Goal: Information Seeking & Learning: Learn about a topic

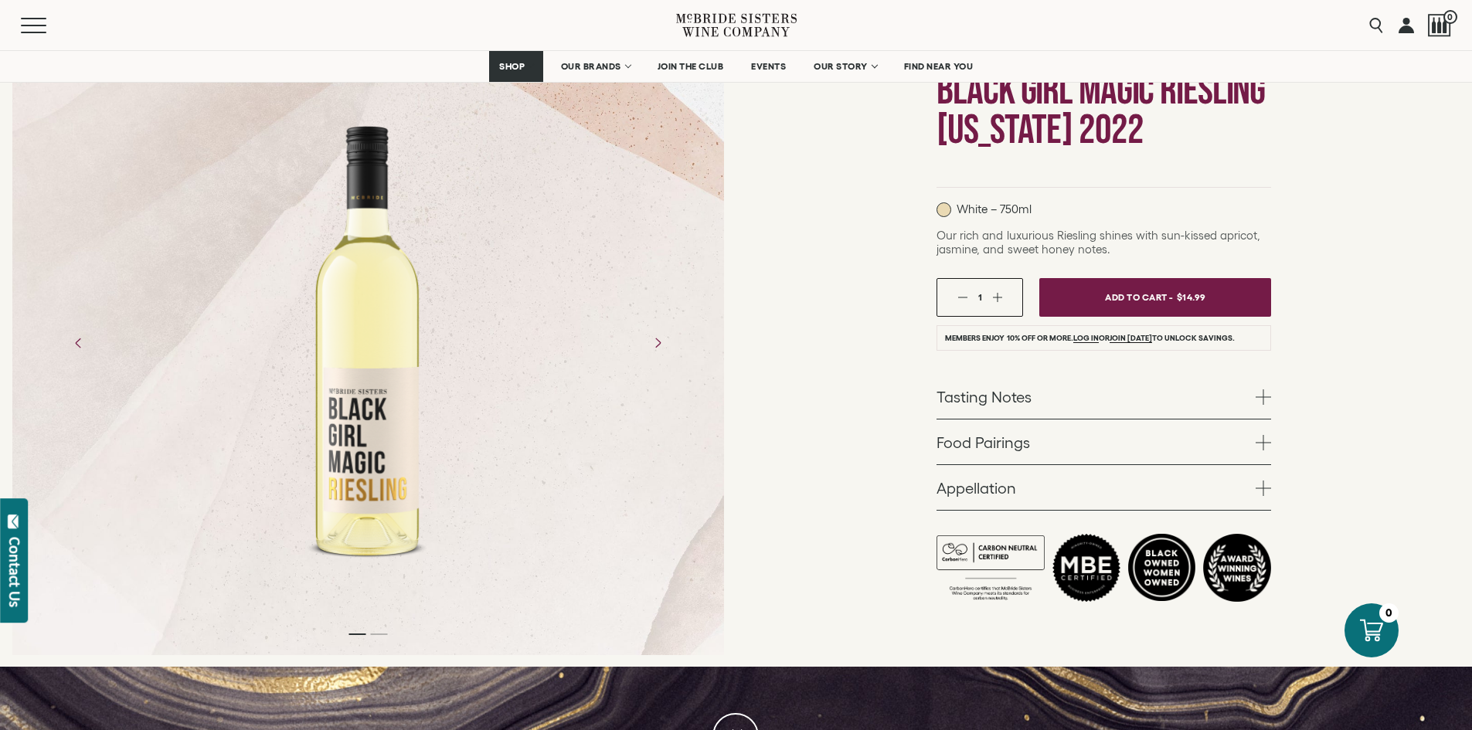
scroll to position [155, 0]
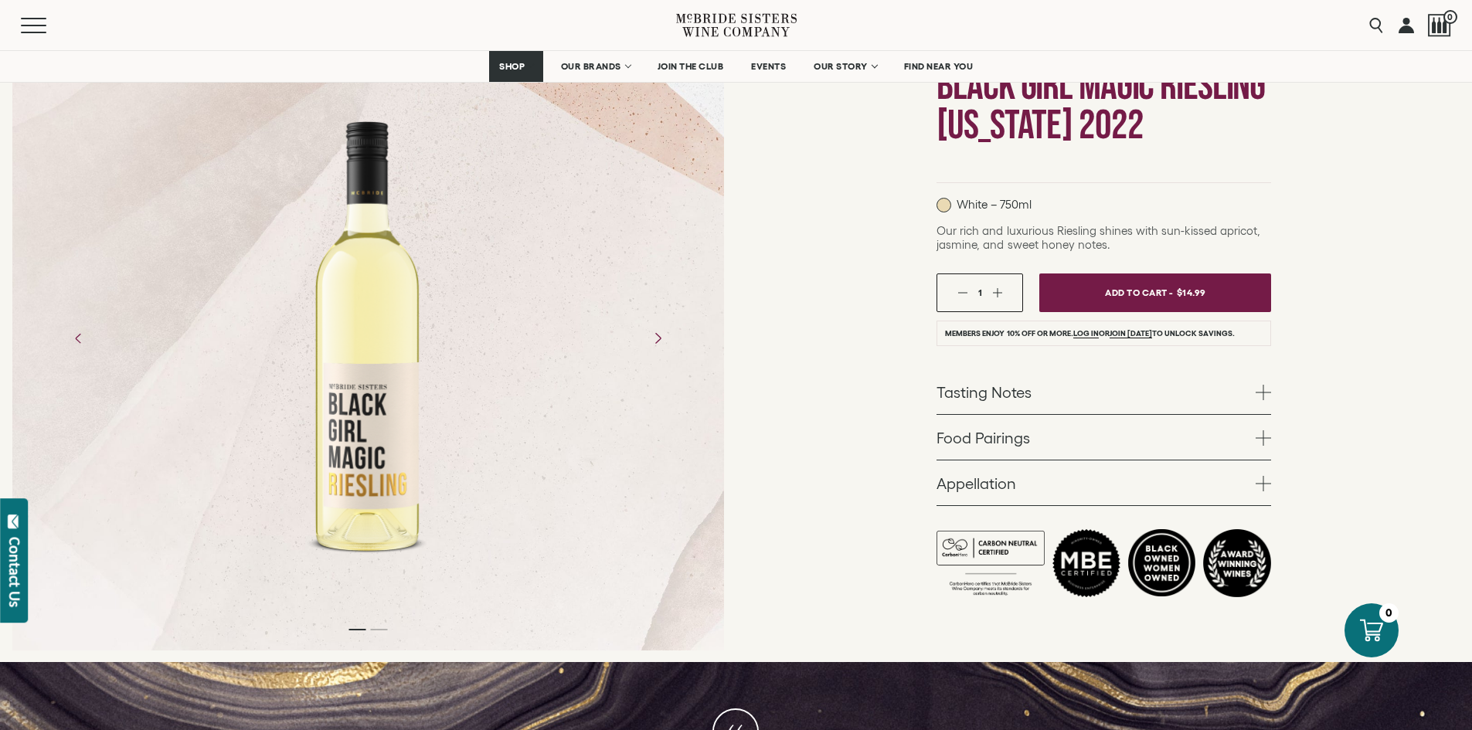
click at [655, 340] on icon "Next" at bounding box center [657, 337] width 27 height 27
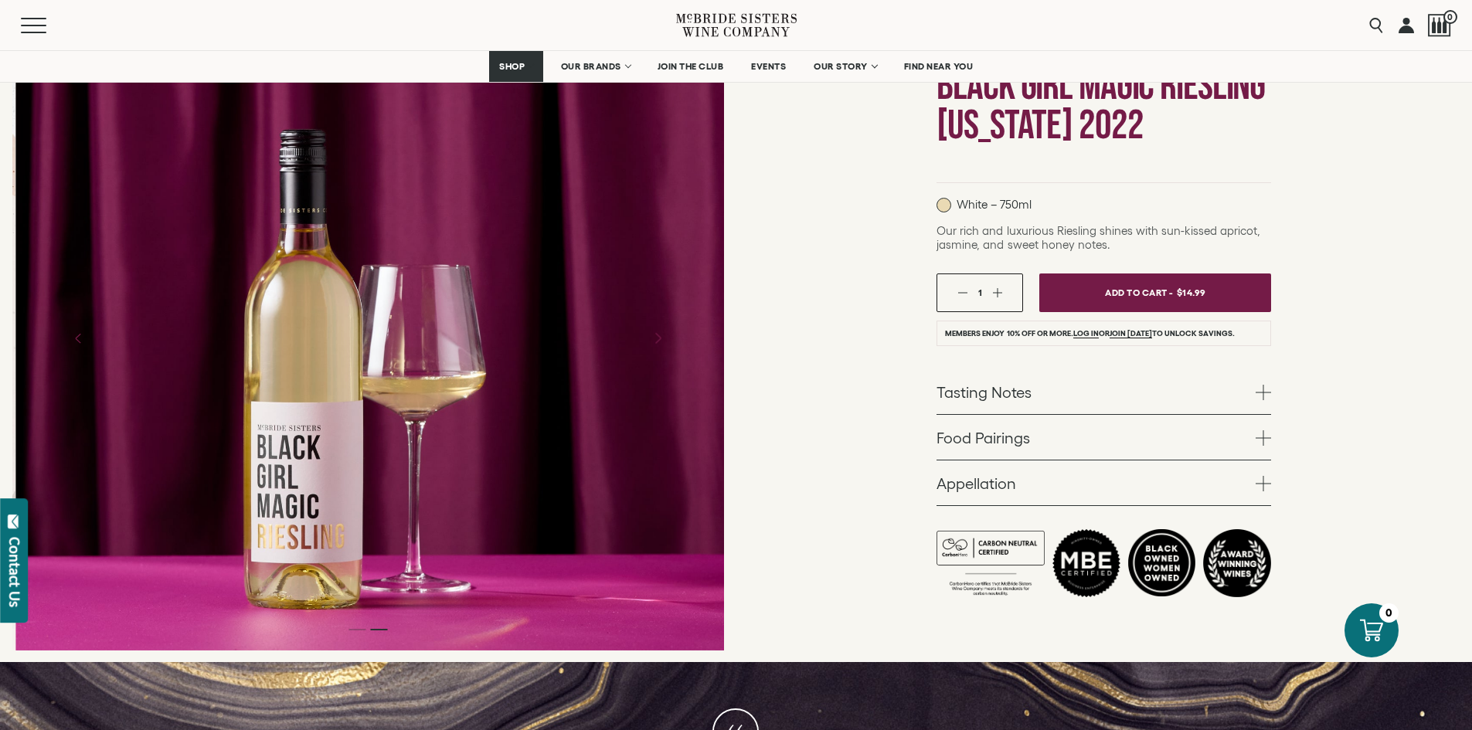
click at [655, 340] on icon "Next" at bounding box center [657, 337] width 27 height 27
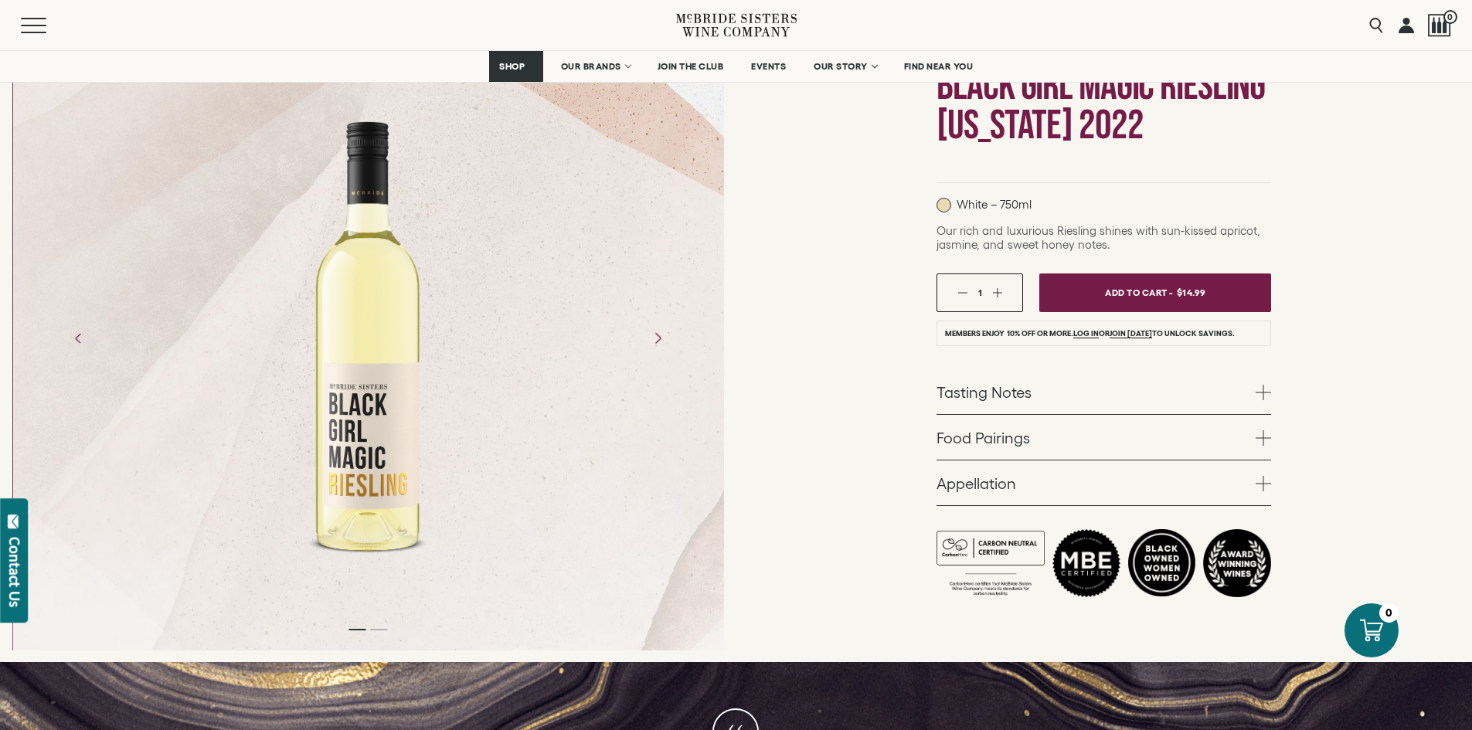
click at [655, 340] on icon "Next" at bounding box center [657, 337] width 27 height 27
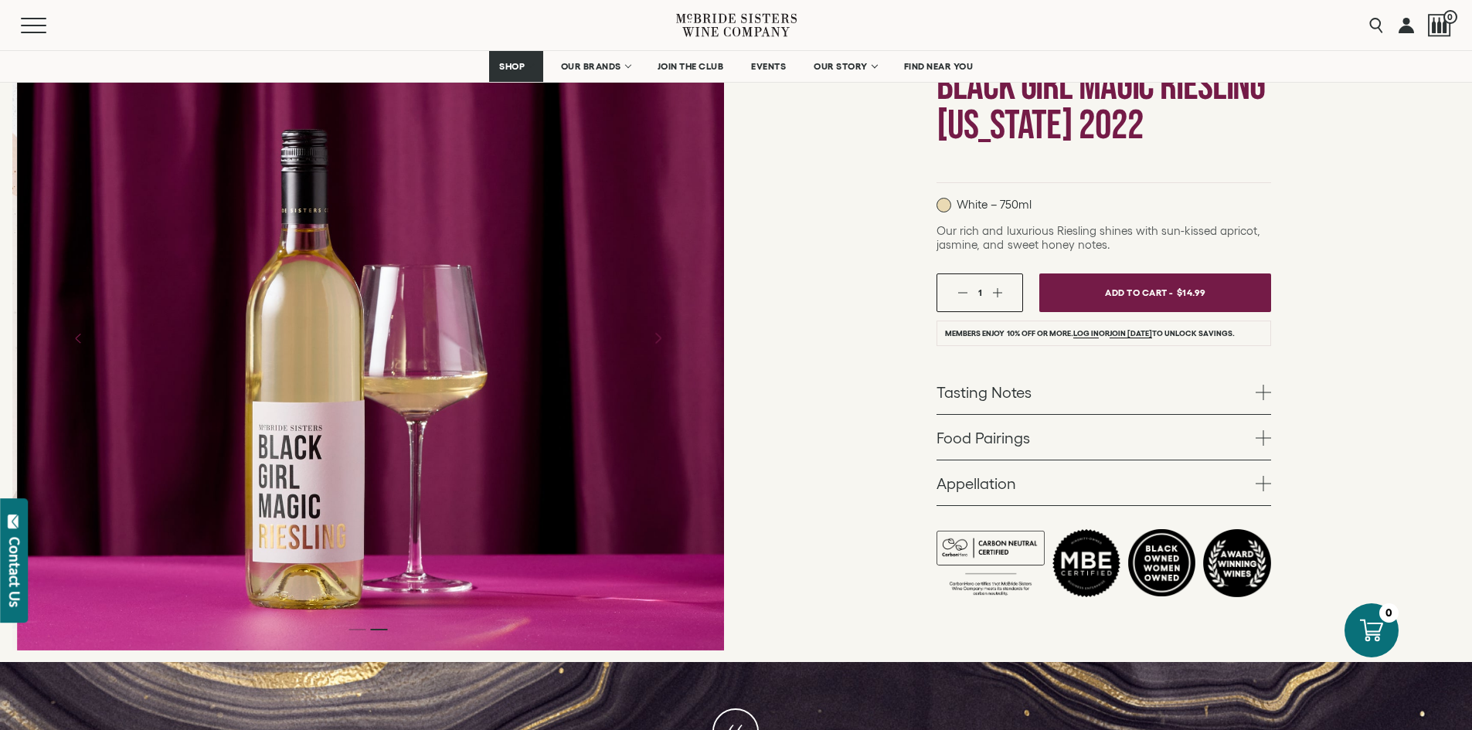
click at [655, 340] on icon "Next" at bounding box center [657, 337] width 27 height 27
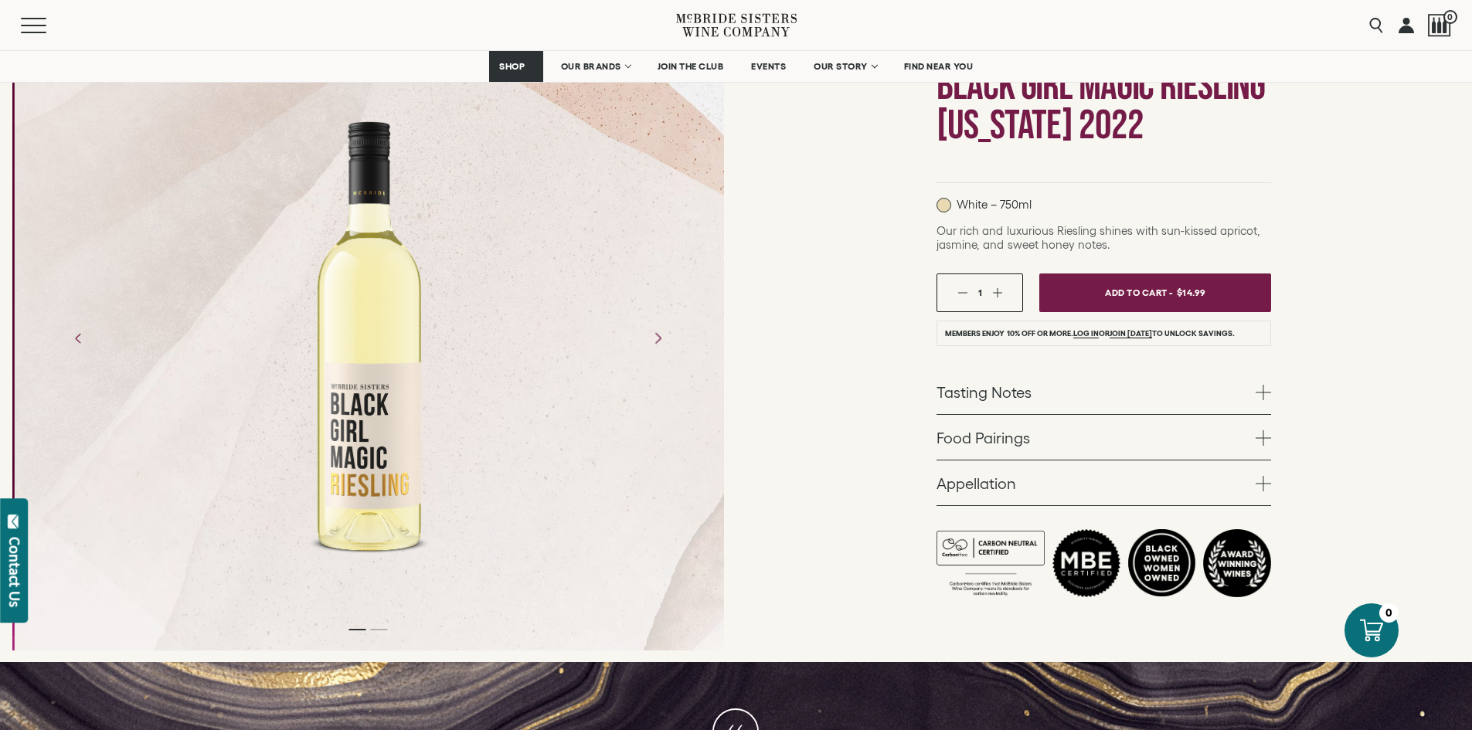
click at [655, 340] on icon "Next" at bounding box center [657, 337] width 27 height 27
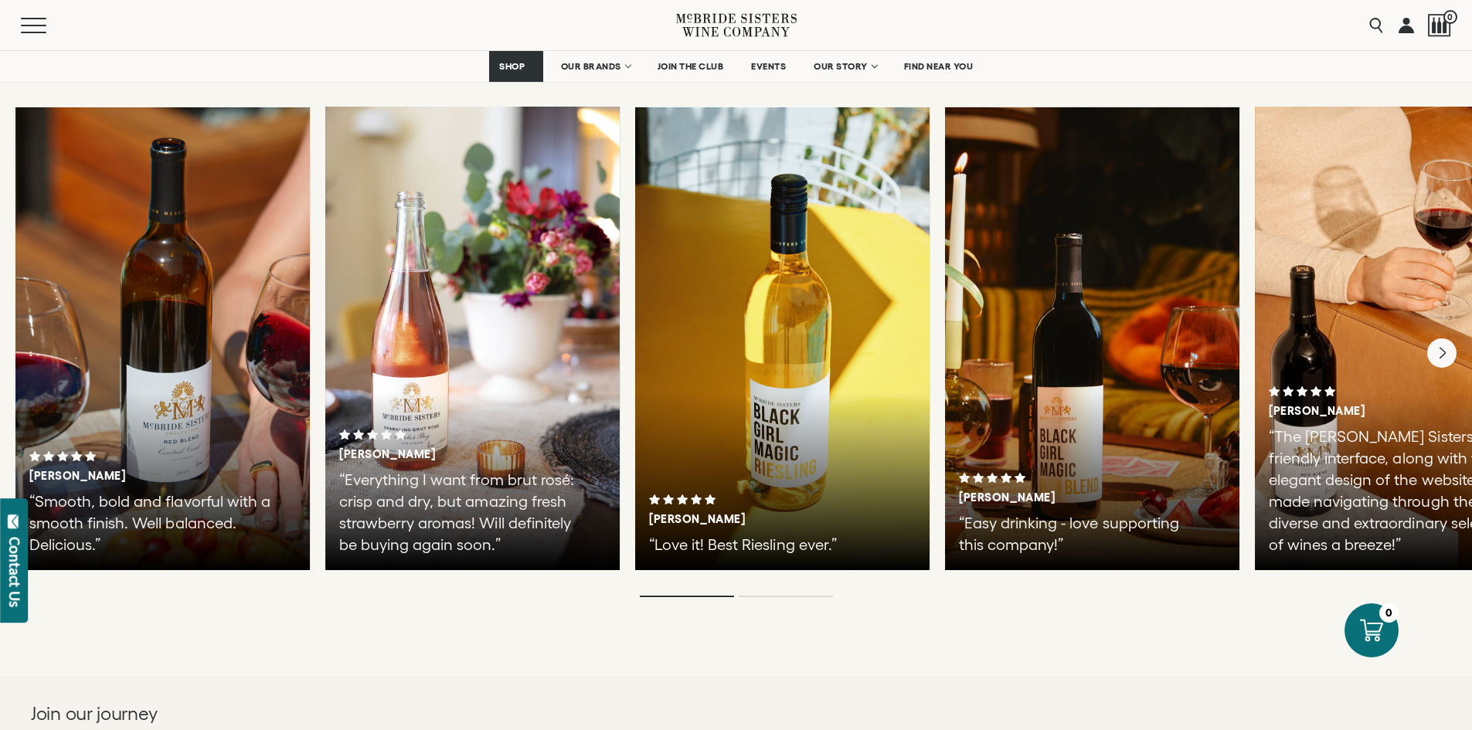
scroll to position [2704, 0]
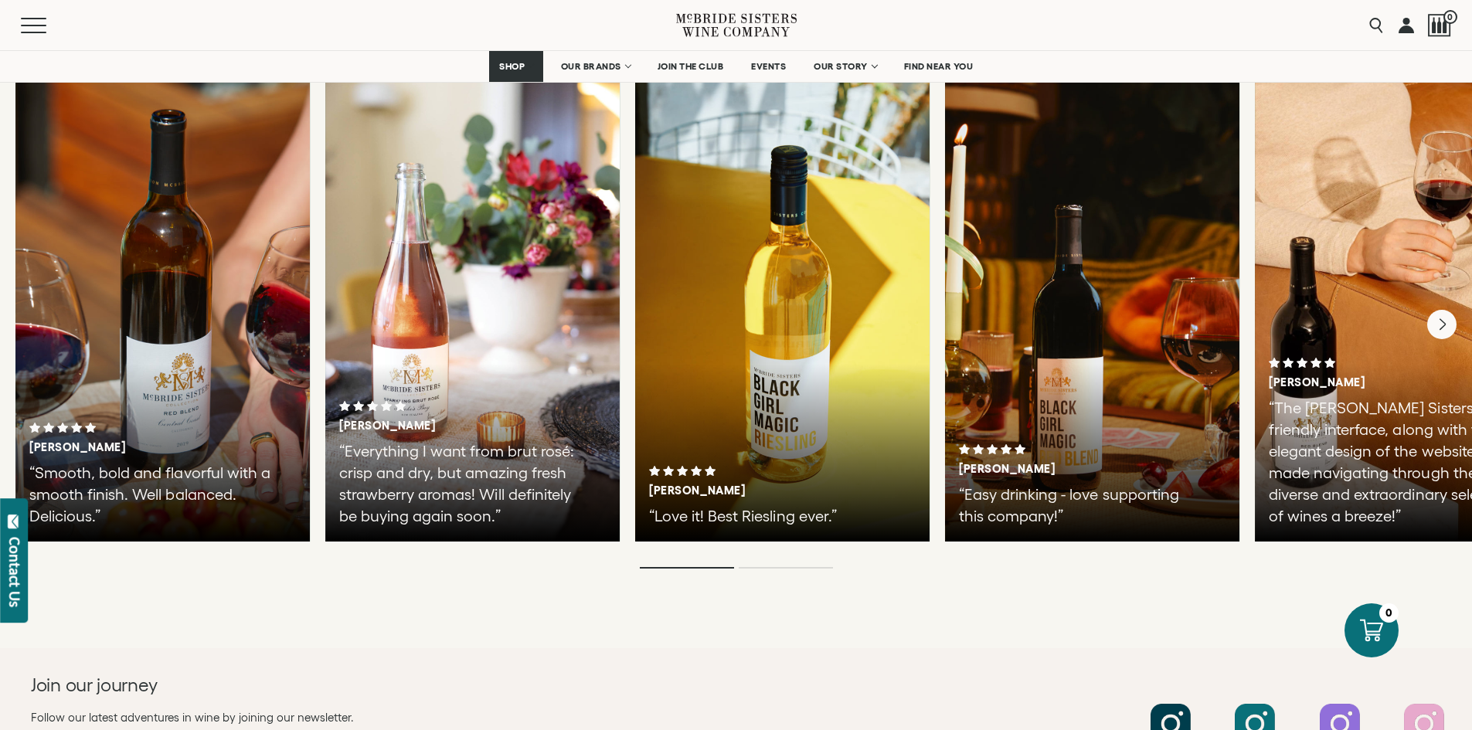
click at [793, 371] on div "[PERSON_NAME] “Love it! Best Riesling ever.”" at bounding box center [782, 310] width 294 height 464
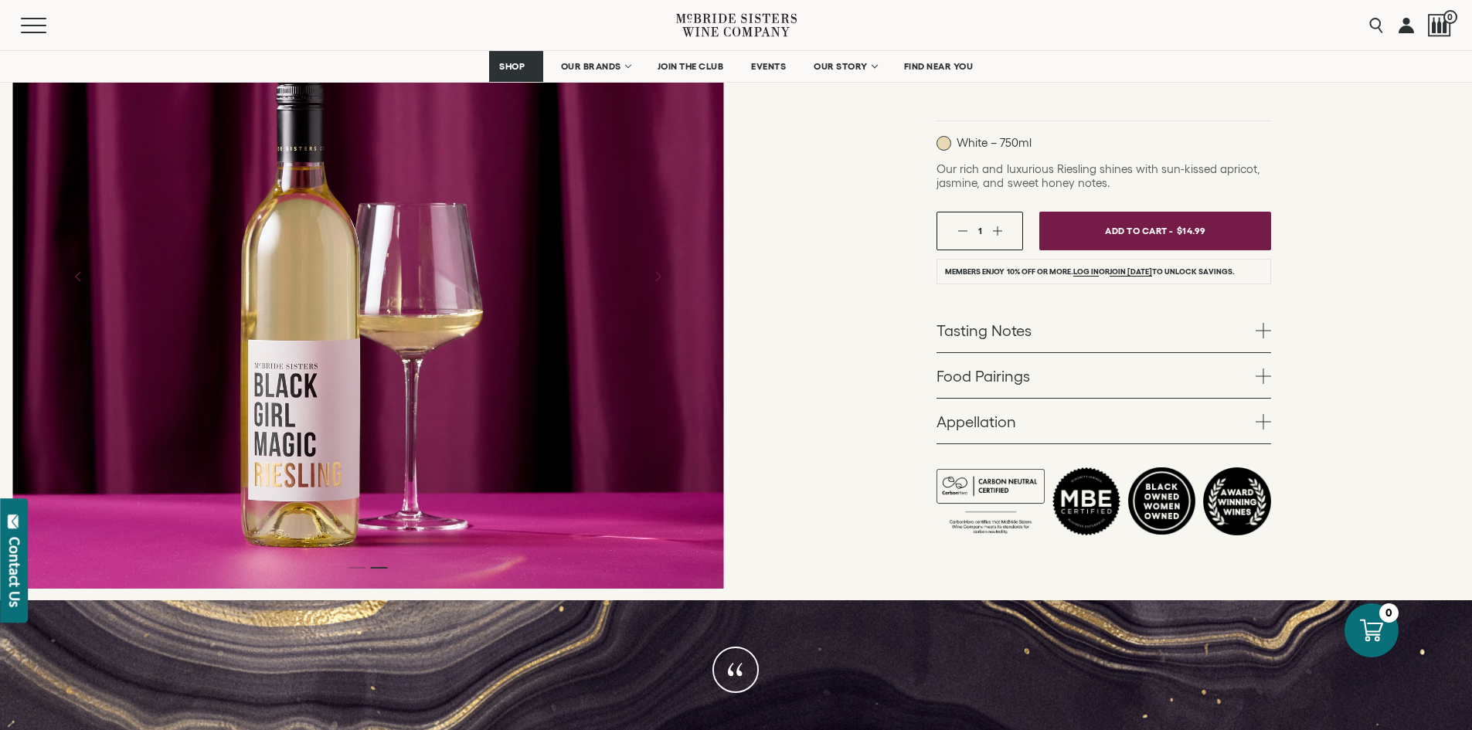
scroll to position [0, 0]
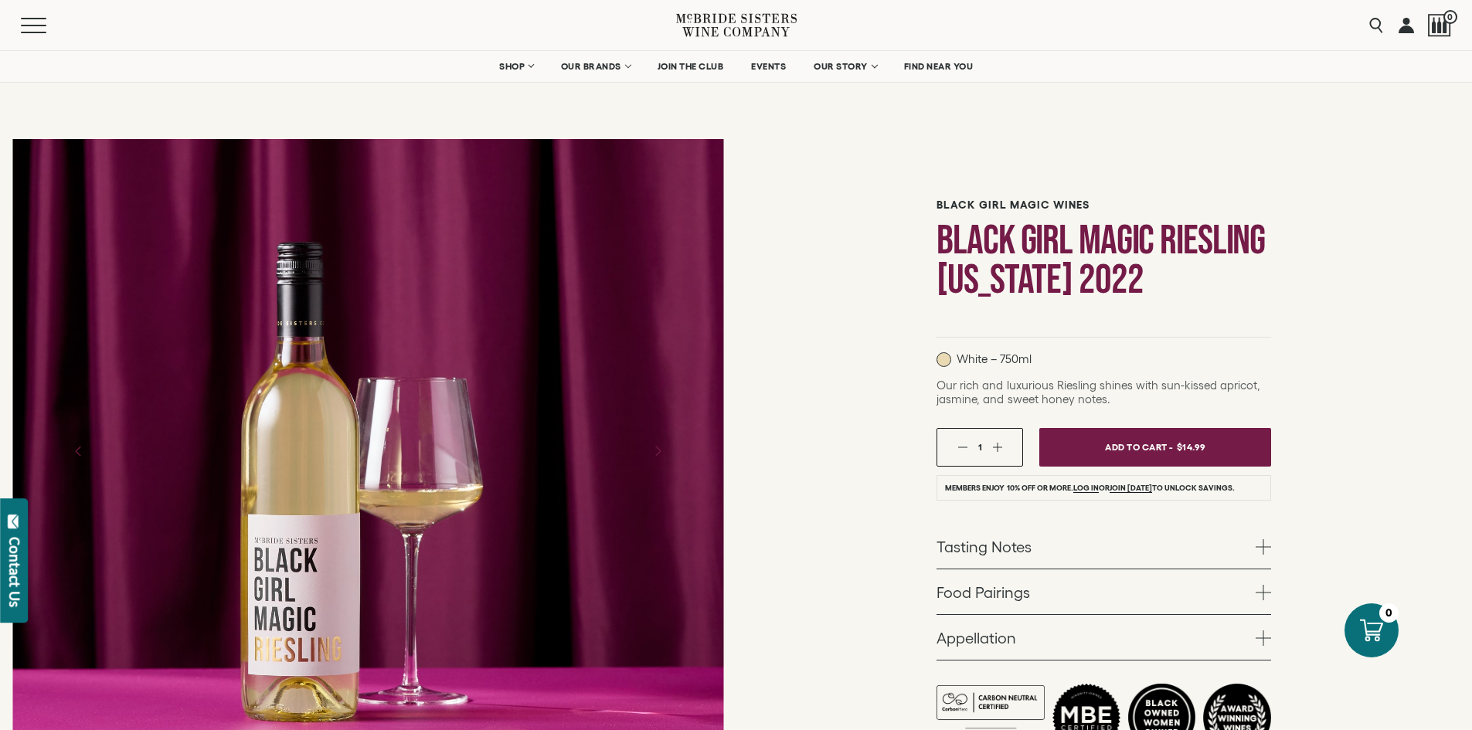
click at [1004, 545] on link "Tasting Notes" at bounding box center [1103, 546] width 335 height 45
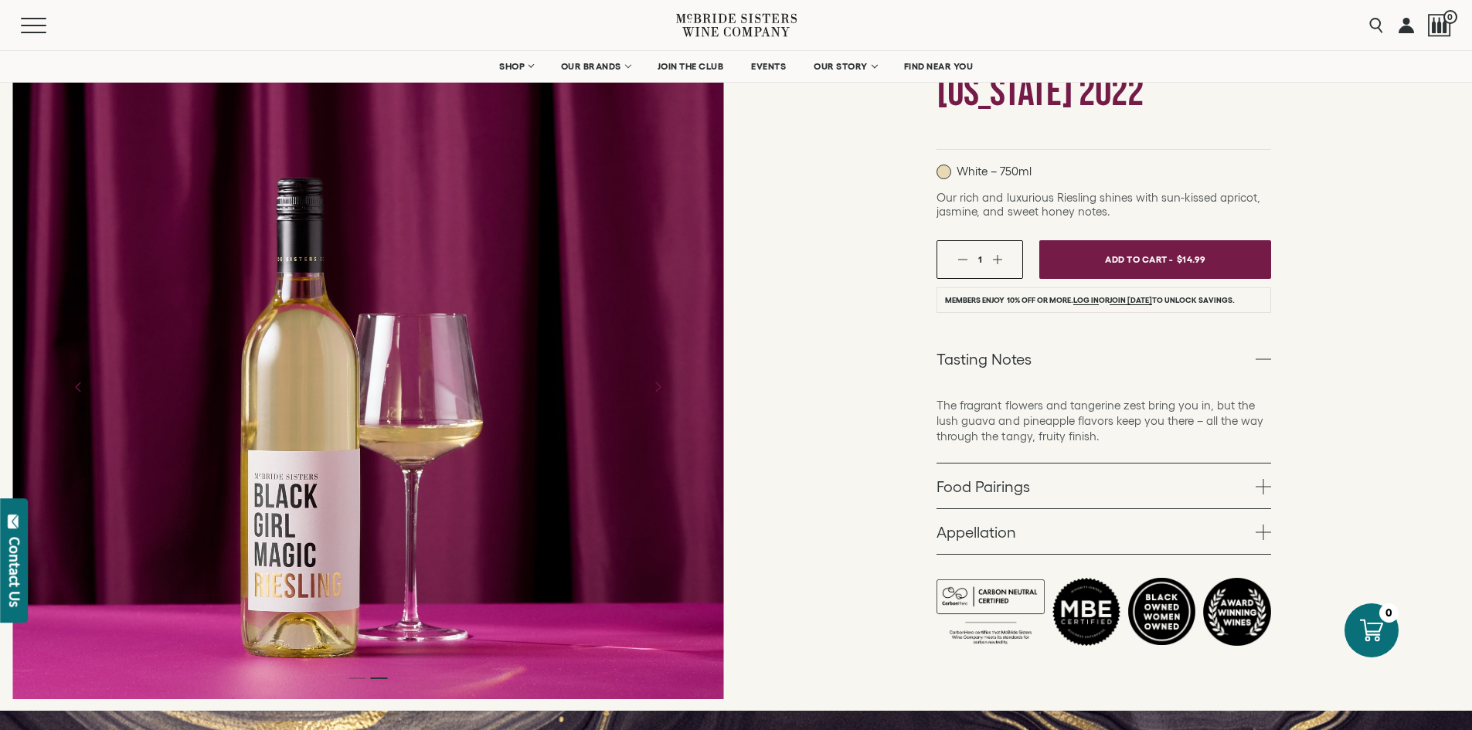
scroll to position [232, 0]
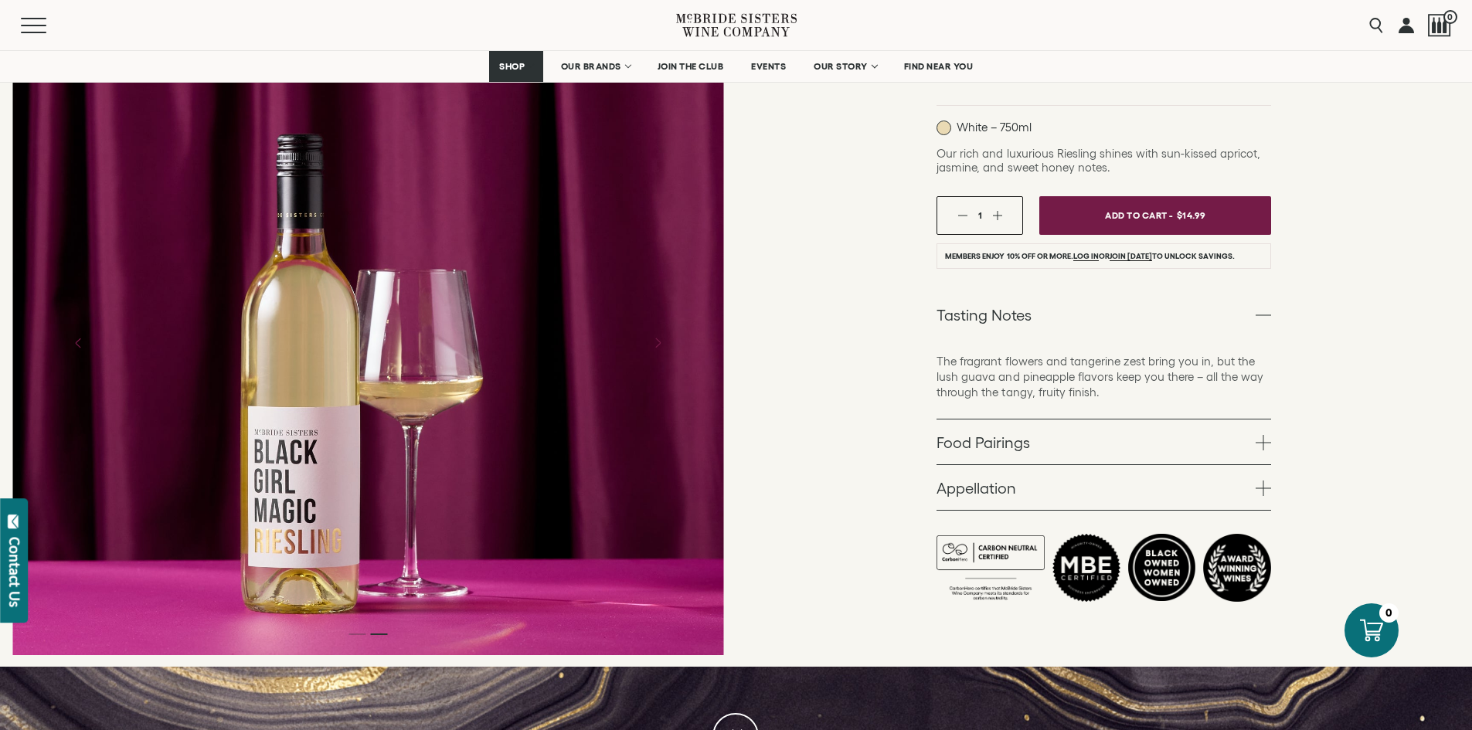
click at [1000, 491] on link "Appellation" at bounding box center [1103, 487] width 335 height 45
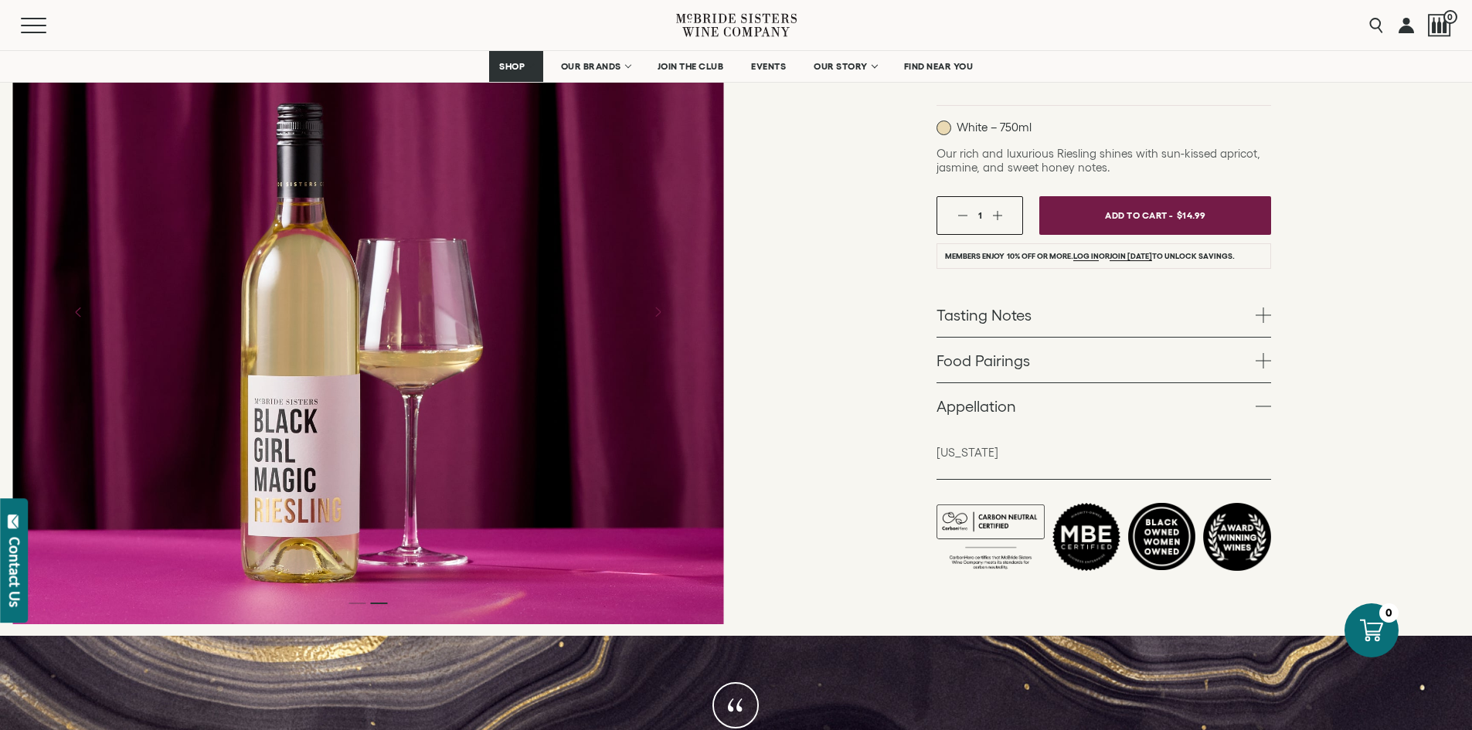
click at [1012, 358] on link "Food Pairings" at bounding box center [1103, 360] width 335 height 45
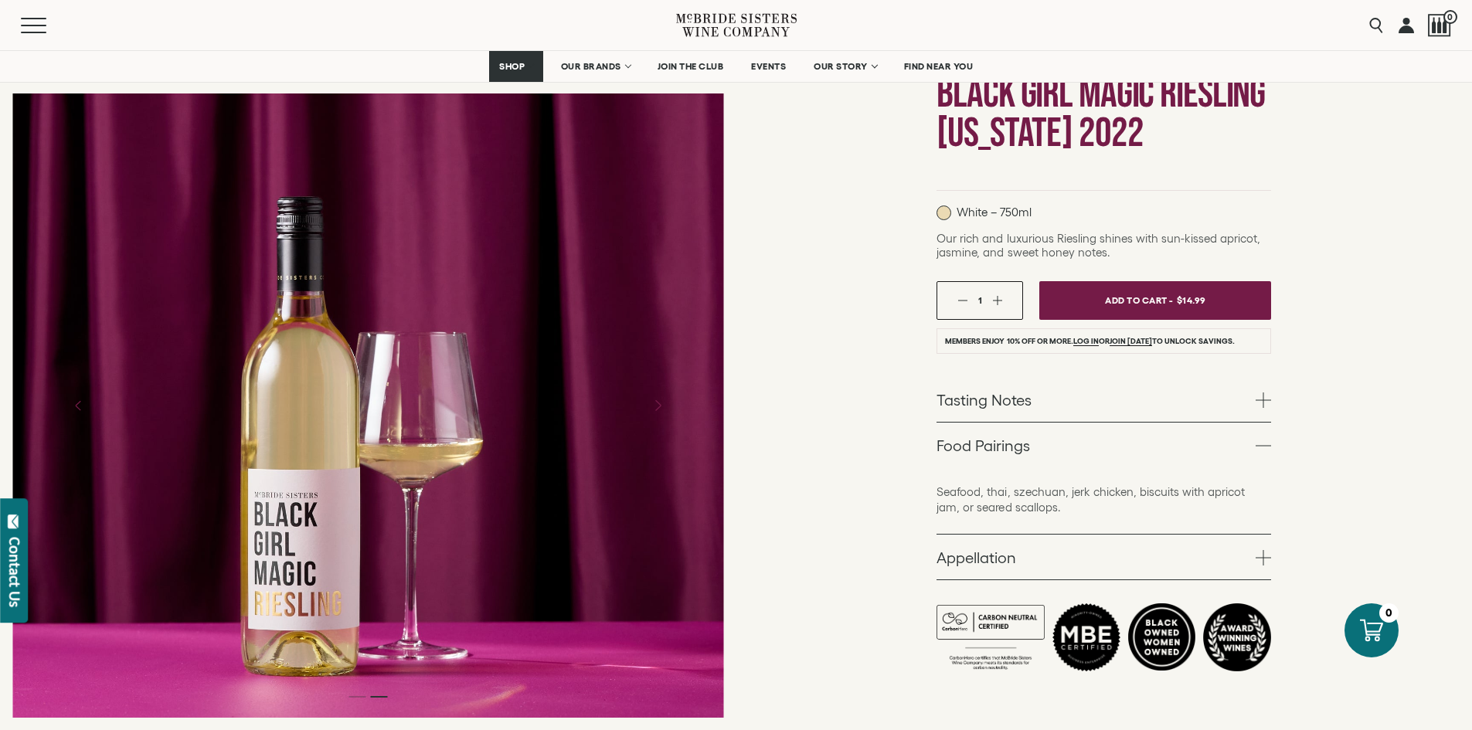
scroll to position [0, 0]
